Goal: Communication & Community: Answer question/provide support

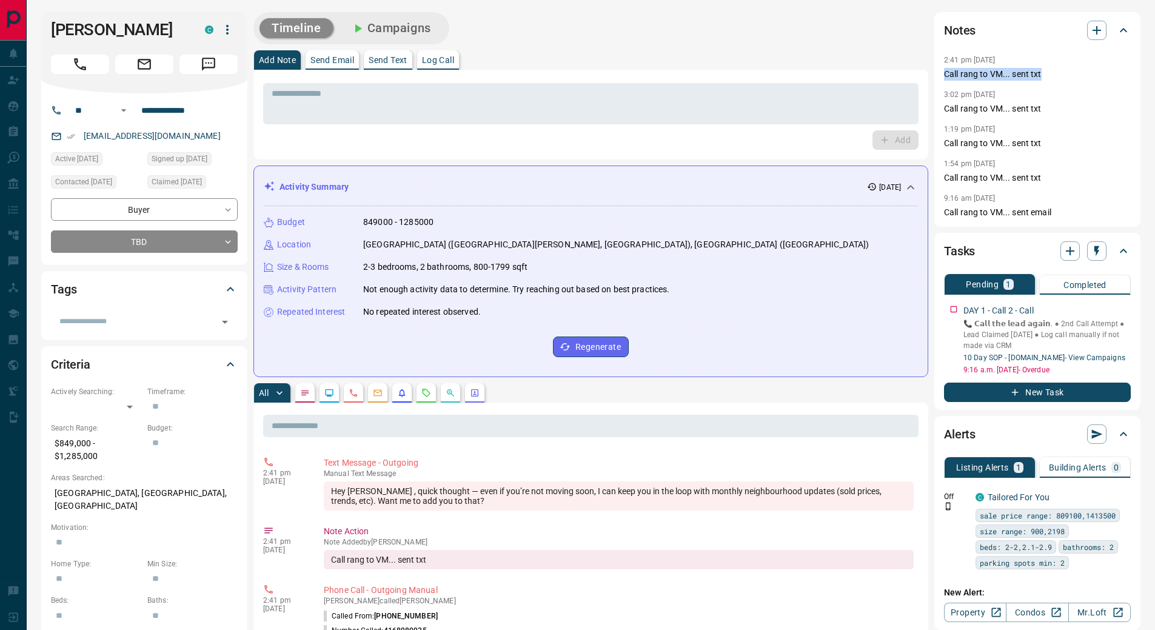
drag, startPoint x: 1044, startPoint y: 73, endPoint x: 936, endPoint y: 79, distance: 107.5
click at [936, 79] on div "Notes 2:41 pm [DATE] Call rang to VM... sent txt 3:02 pm [DATE] Call rang to VM…" at bounding box center [1038, 119] width 206 height 215
copy p "Call rang to VM... sent txt"
click at [447, 64] on p "Log Call" at bounding box center [438, 60] width 32 height 8
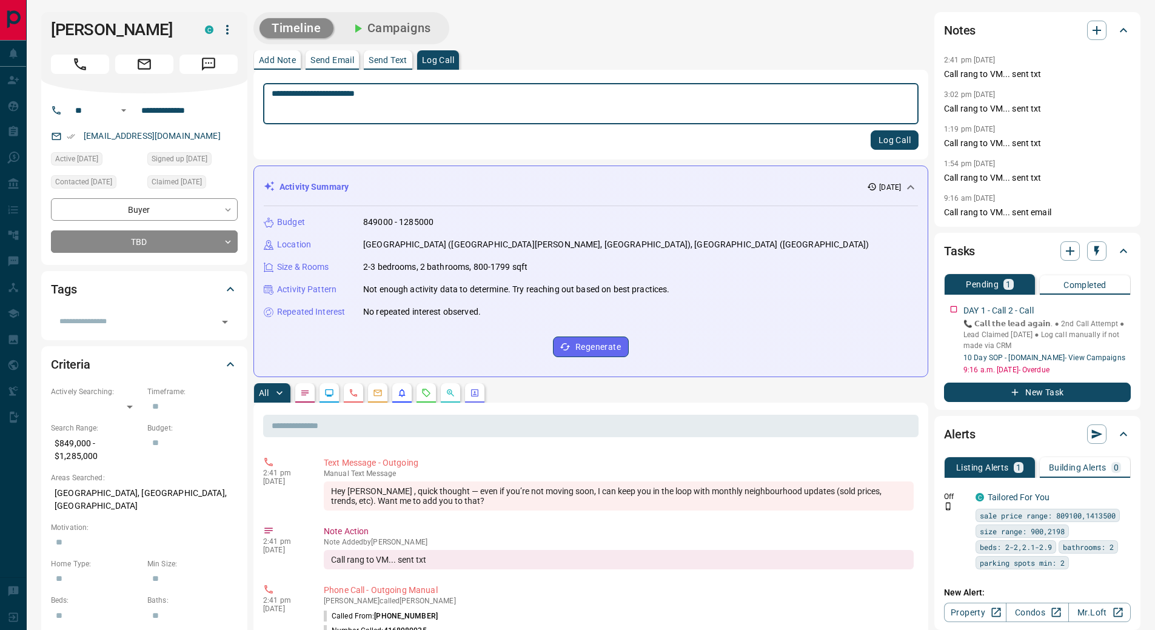
type textarea "**********"
click at [903, 139] on button "Log Call" at bounding box center [895, 139] width 48 height 19
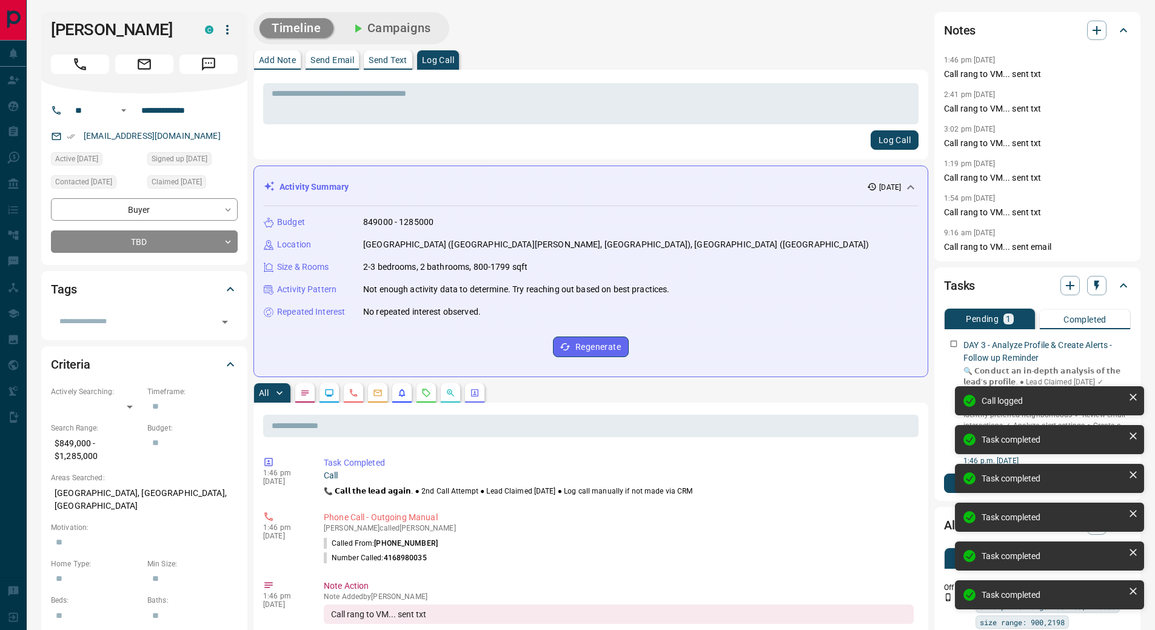
click at [956, 343] on div "DAY 3 - Analyze Profile & Create Alerts - Follow up Reminder 🔍 𝗖𝗼𝗻𝗱𝘂𝗰𝘁 𝗮𝗻 𝗶𝗻-𝗱𝗲…" at bounding box center [1037, 400] width 187 height 132
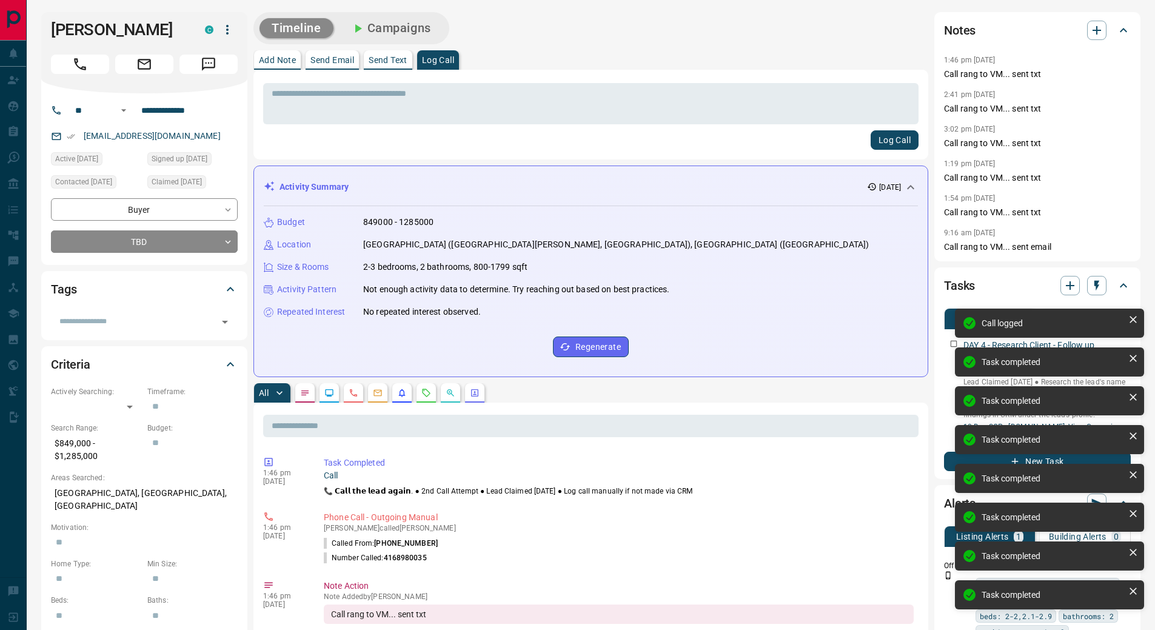
click at [956, 343] on div "Call logged Task completed Task completed Task completed Task completed Task co…" at bounding box center [1050, 463] width 194 height 315
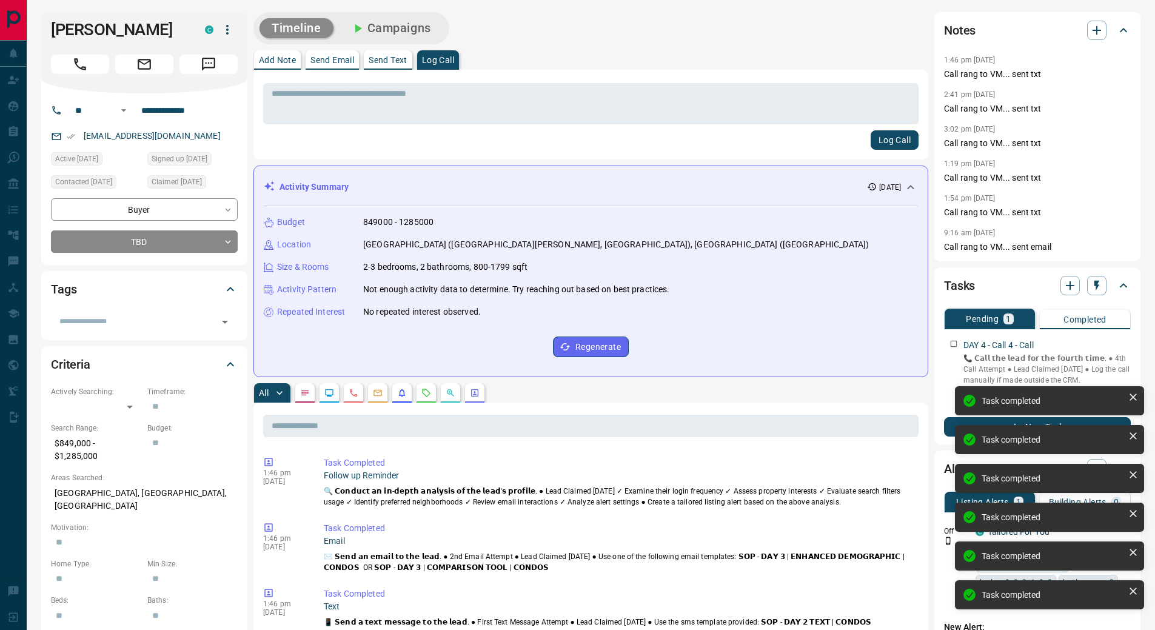
click at [392, 62] on p "Send Text" at bounding box center [388, 60] width 39 height 8
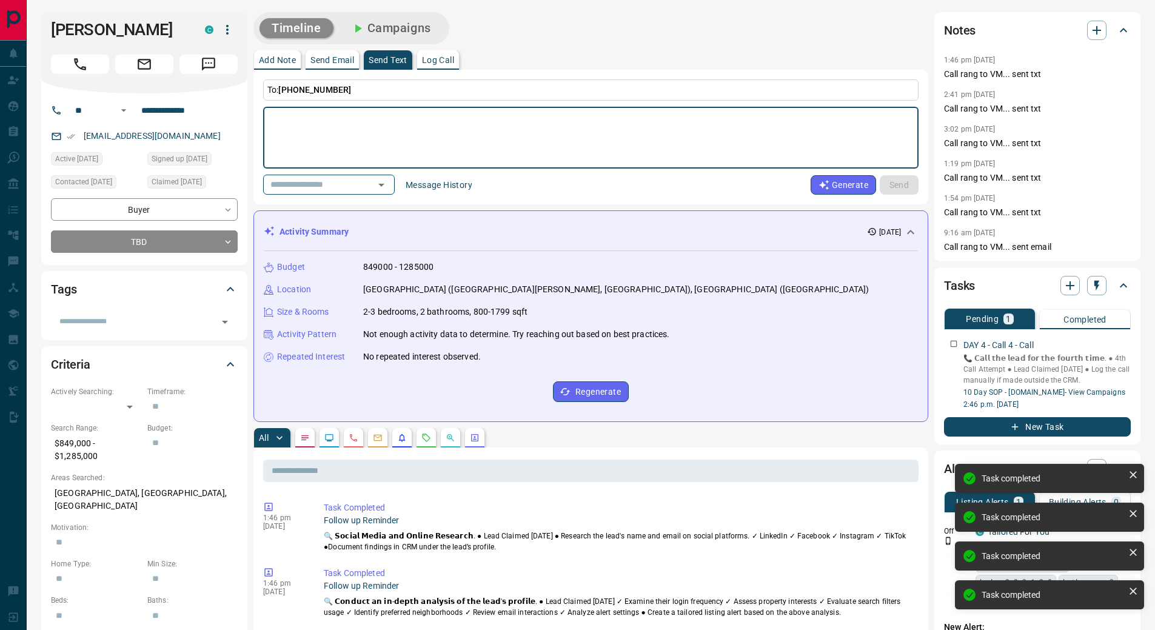
click at [442, 180] on button "Message History" at bounding box center [438, 184] width 81 height 19
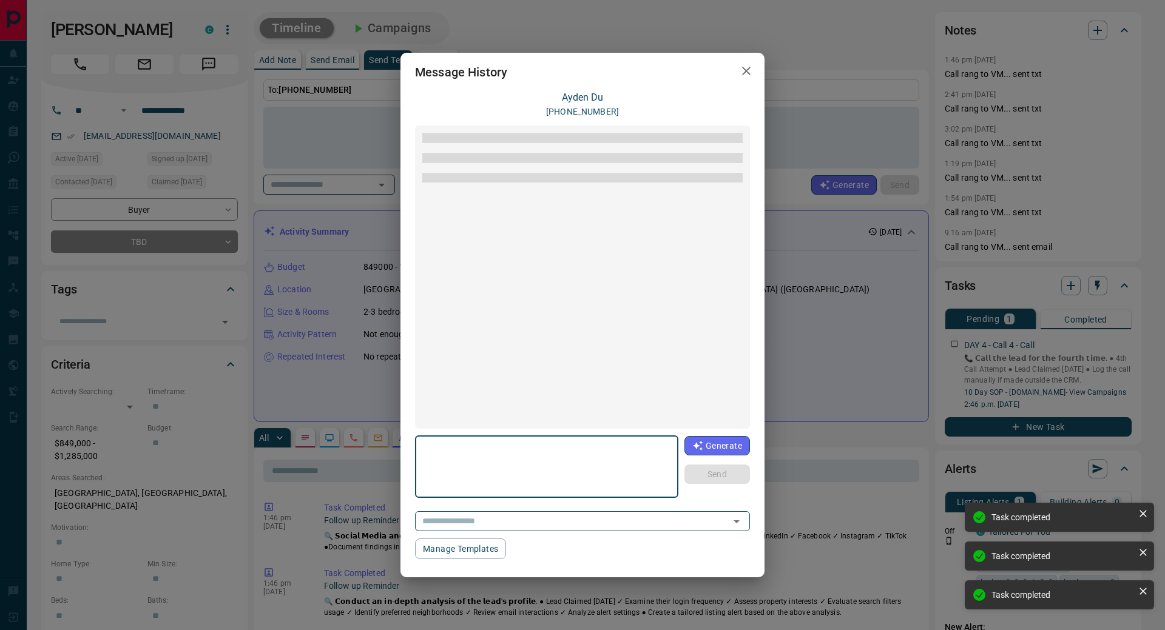
scroll to position [95, 0]
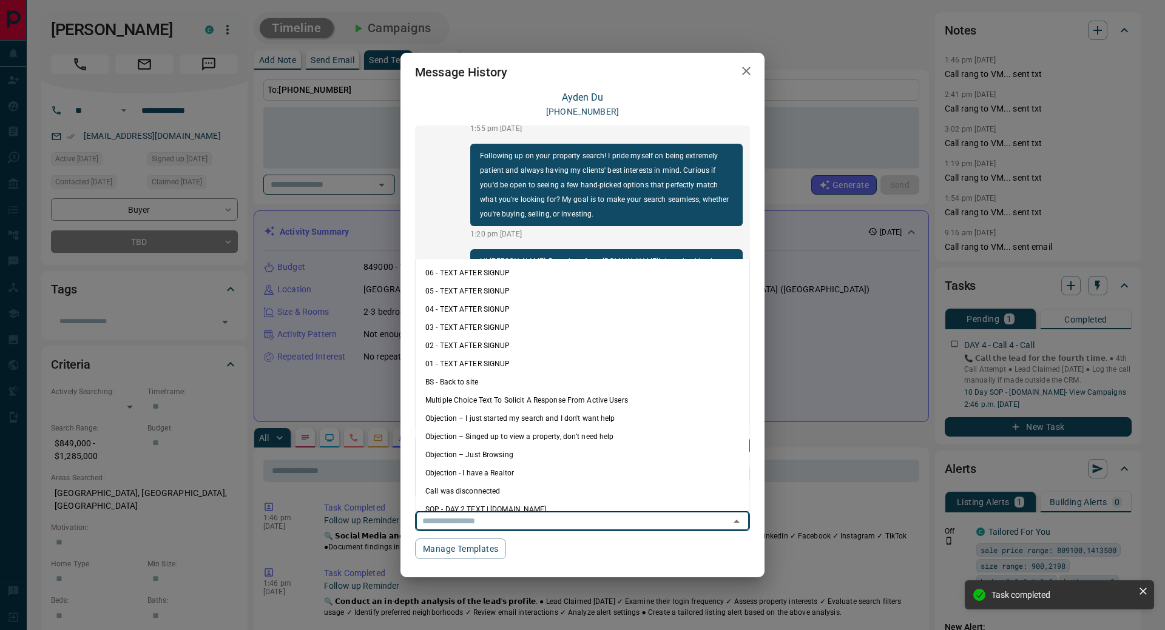
click at [635, 521] on input "text" at bounding box center [564, 521] width 295 height 15
click at [513, 276] on li "06 - TEXT AFTER SIGNUP" at bounding box center [582, 273] width 334 height 18
type textarea "**********"
type input "**********"
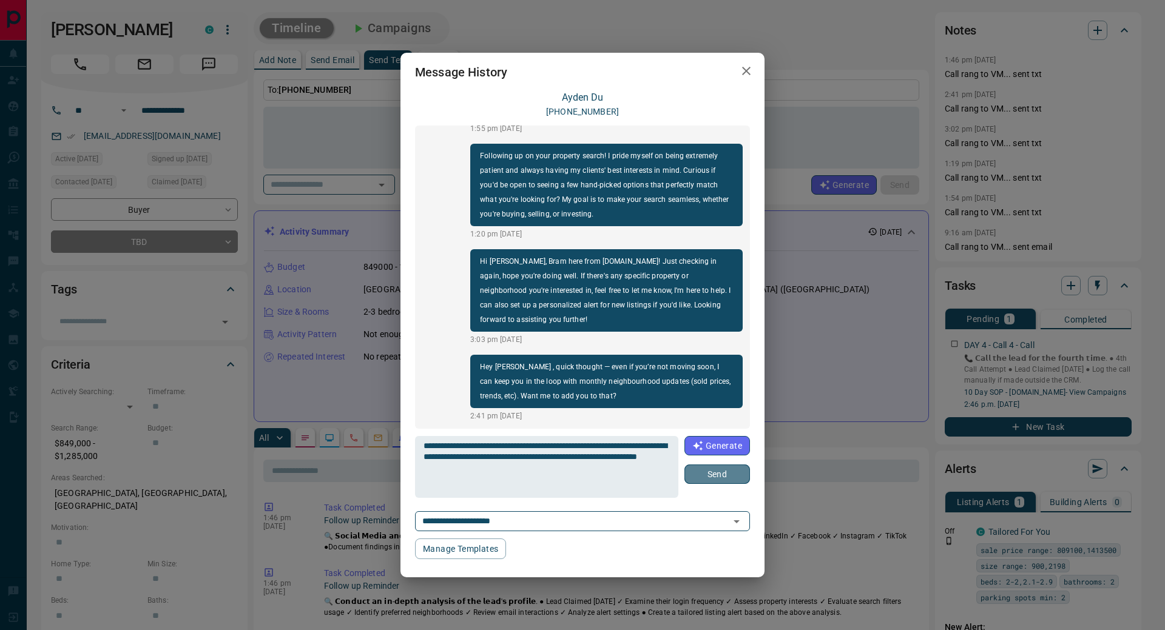
click at [722, 474] on button "Send" at bounding box center [717, 474] width 66 height 19
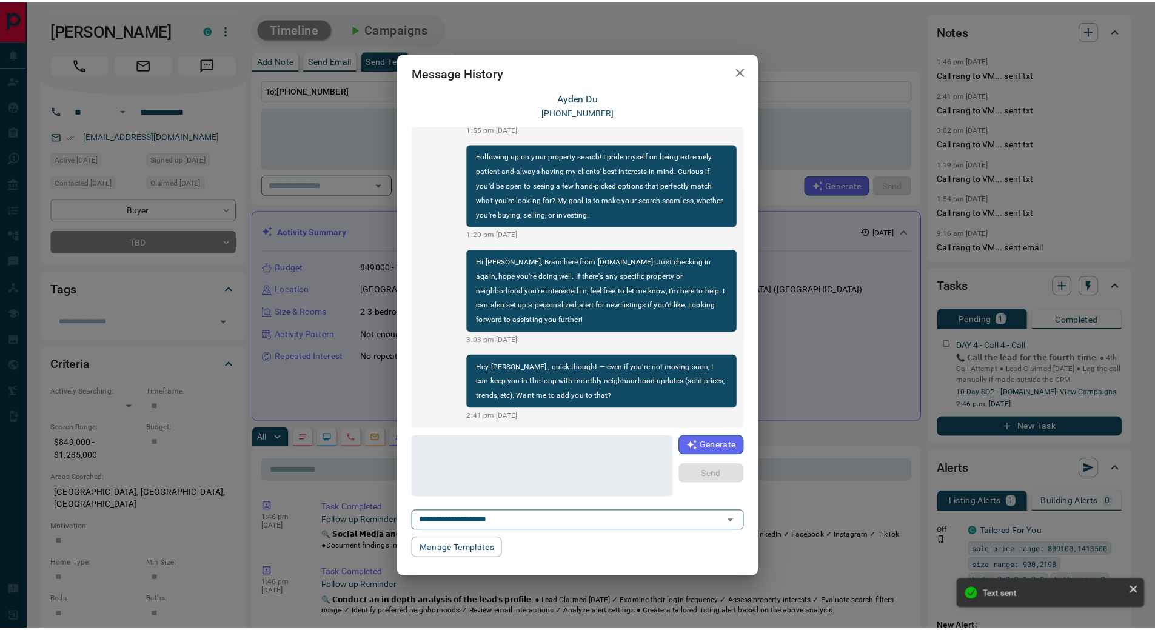
scroll to position [171, 0]
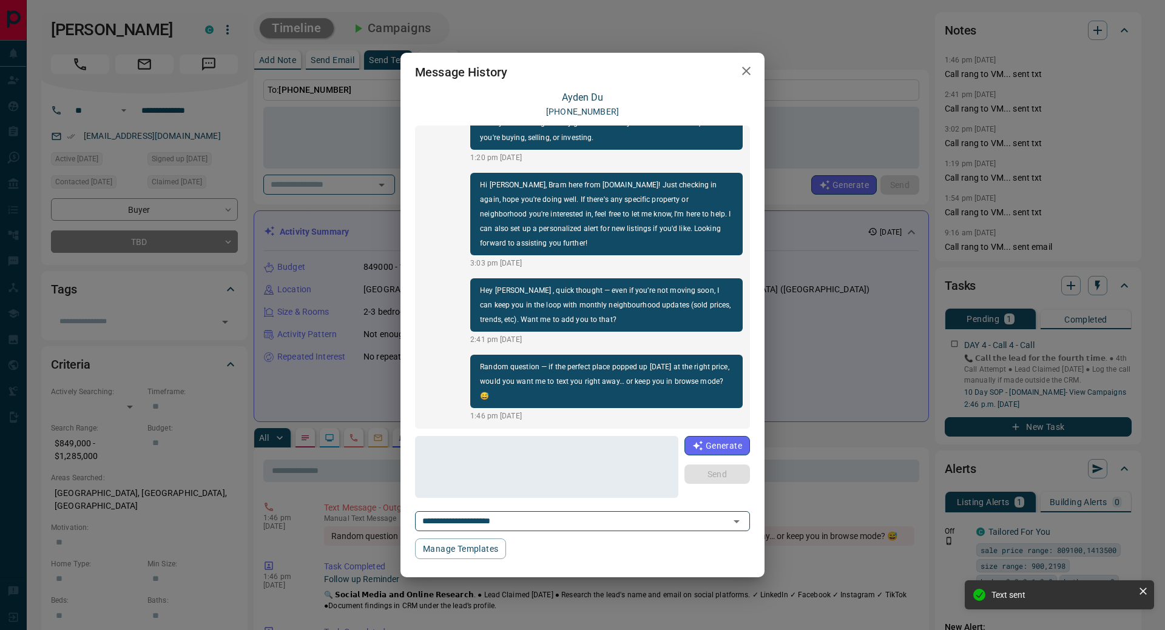
click at [746, 70] on icon "button" at bounding box center [746, 71] width 15 height 15
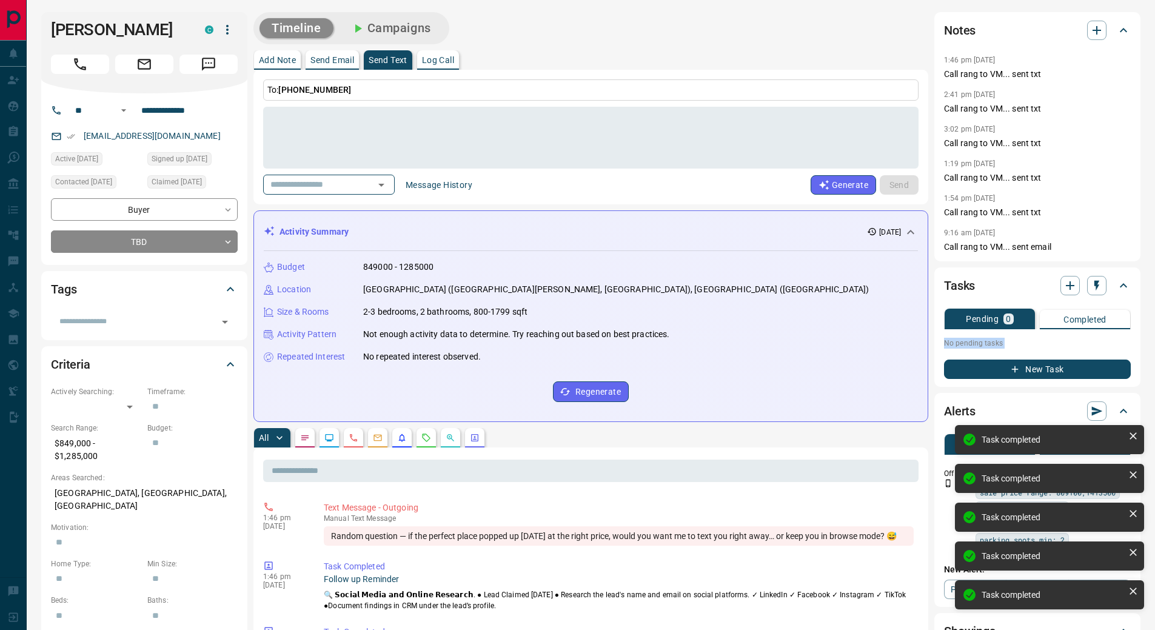
click at [955, 342] on p "No pending tasks" at bounding box center [1037, 343] width 187 height 18
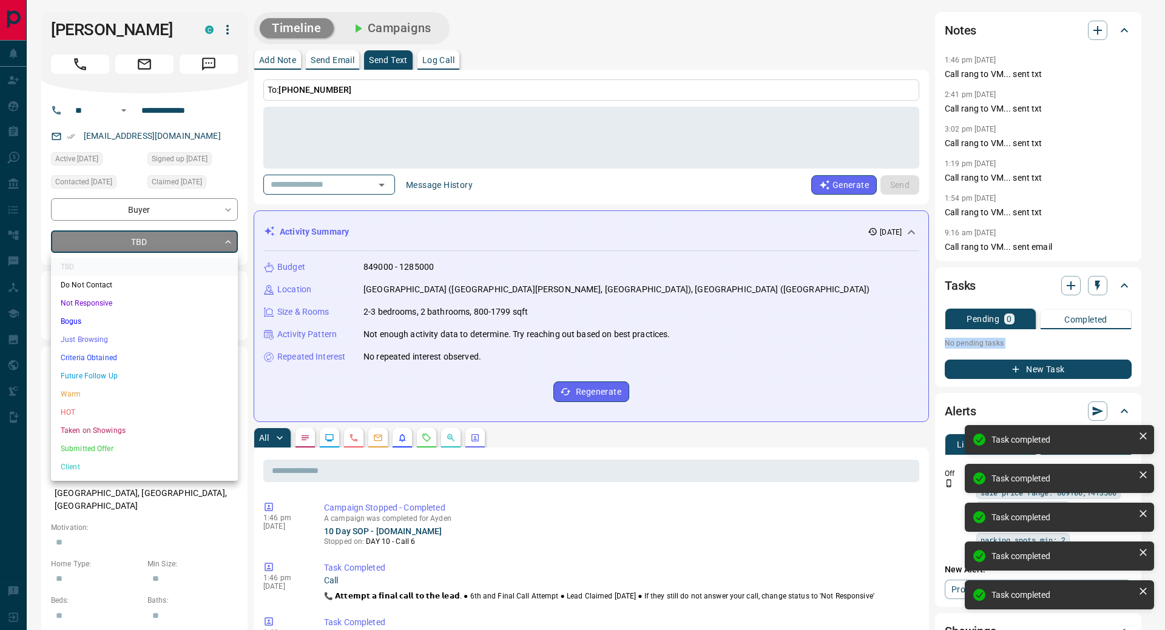
click at [144, 303] on li "Not Responsive" at bounding box center [144, 303] width 187 height 18
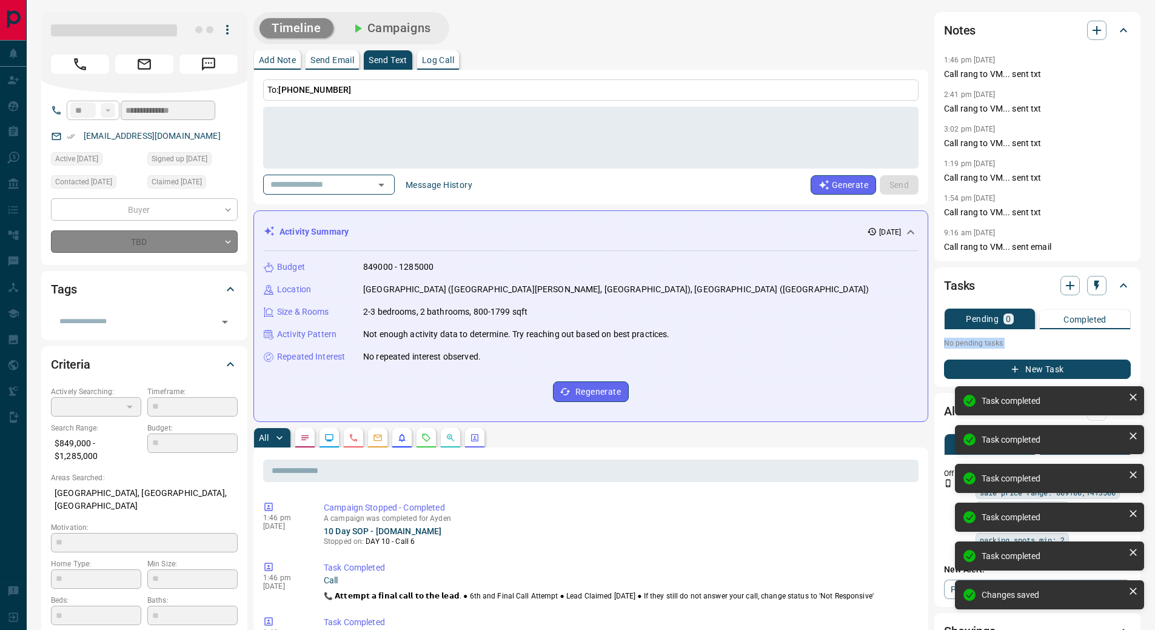
type input "*"
